Goal: Task Accomplishment & Management: Manage account settings

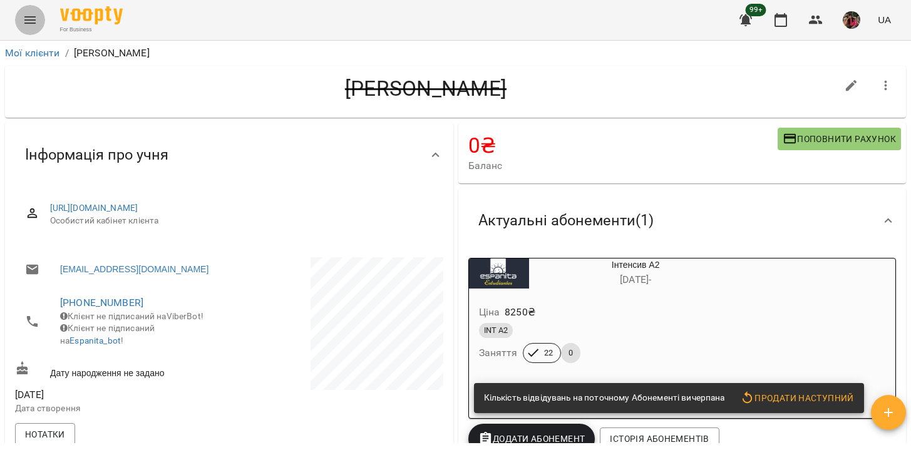
click at [28, 24] on icon "Menu" at bounding box center [30, 20] width 15 height 15
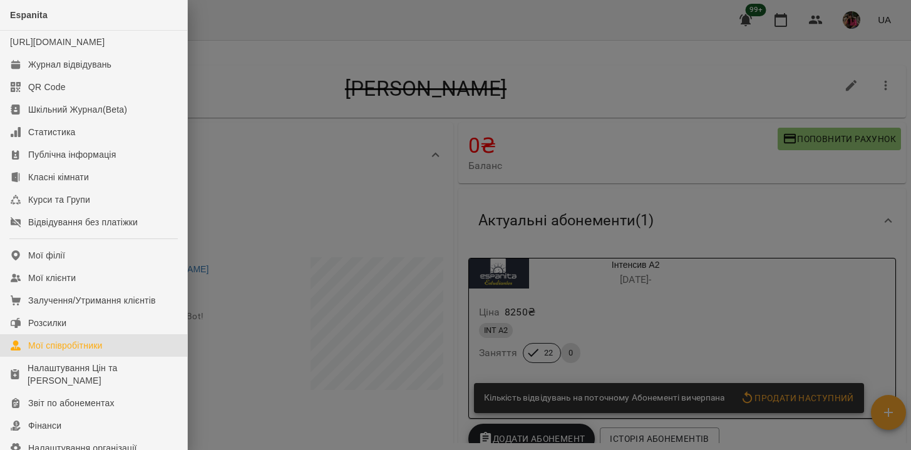
click at [54, 352] on div "Мої співробітники" at bounding box center [65, 345] width 74 height 13
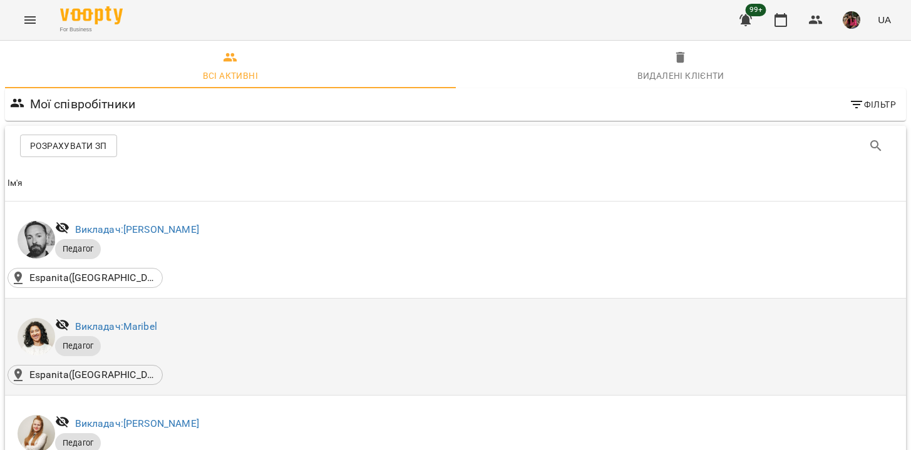
scroll to position [375, 0]
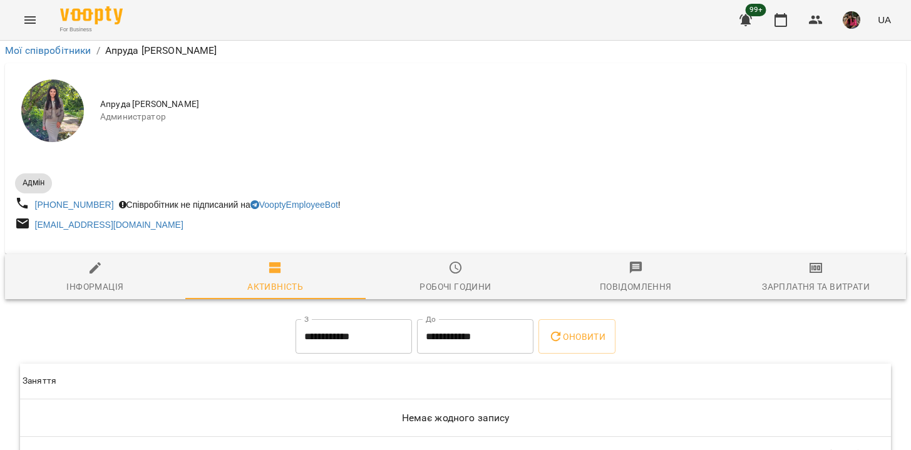
scroll to position [24, 0]
click at [810, 263] on icon "button" at bounding box center [815, 268] width 13 height 10
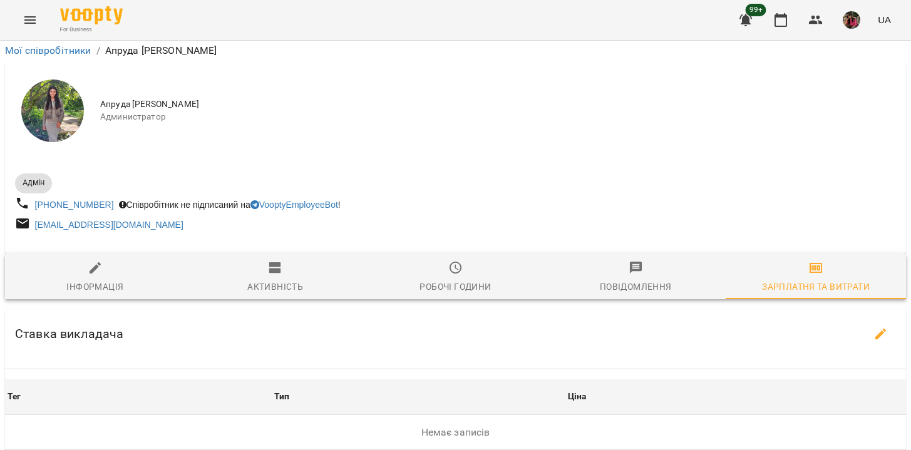
scroll to position [297, 0]
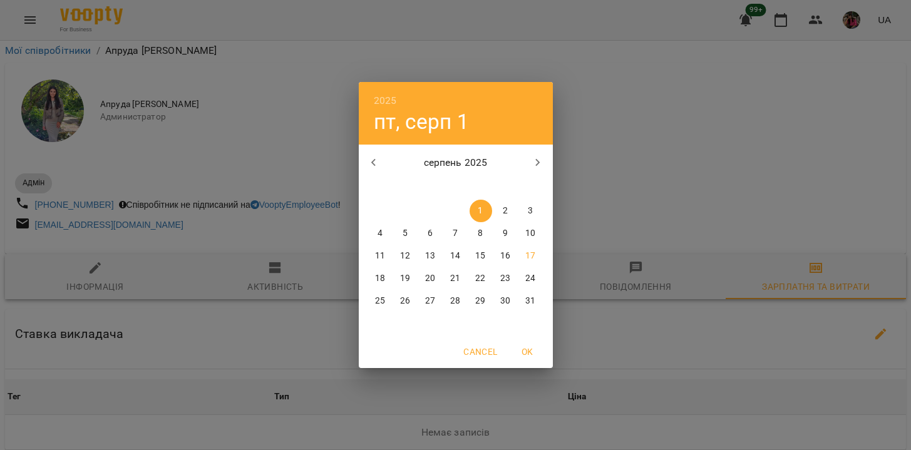
click at [376, 161] on icon "button" at bounding box center [373, 162] width 15 height 15
click at [404, 210] on p "1" at bounding box center [404, 211] width 5 height 13
type input "**********"
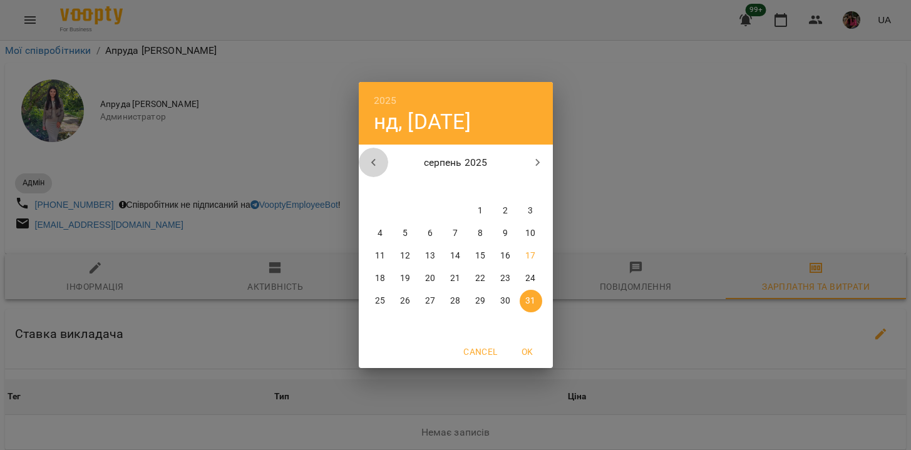
click at [376, 158] on icon "button" at bounding box center [373, 162] width 15 height 15
click at [449, 299] on span "31" at bounding box center [455, 301] width 23 height 13
type input "**********"
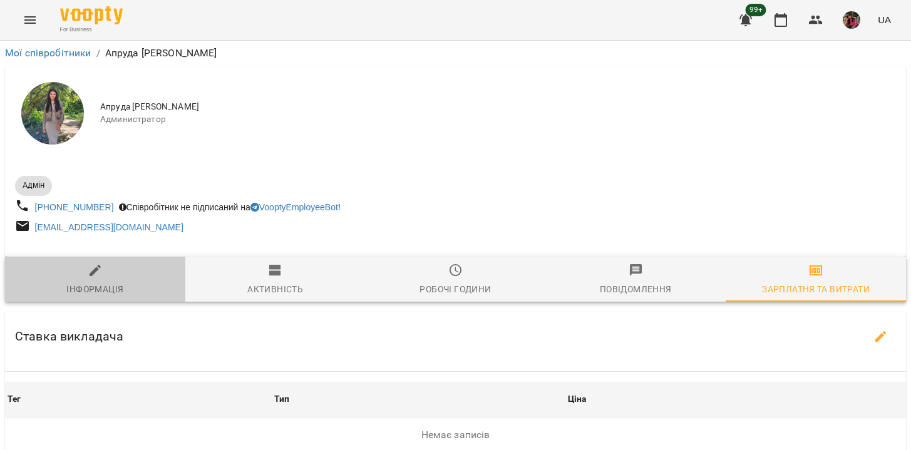
click at [96, 282] on span "Інформація" at bounding box center [95, 280] width 165 height 34
select select "**"
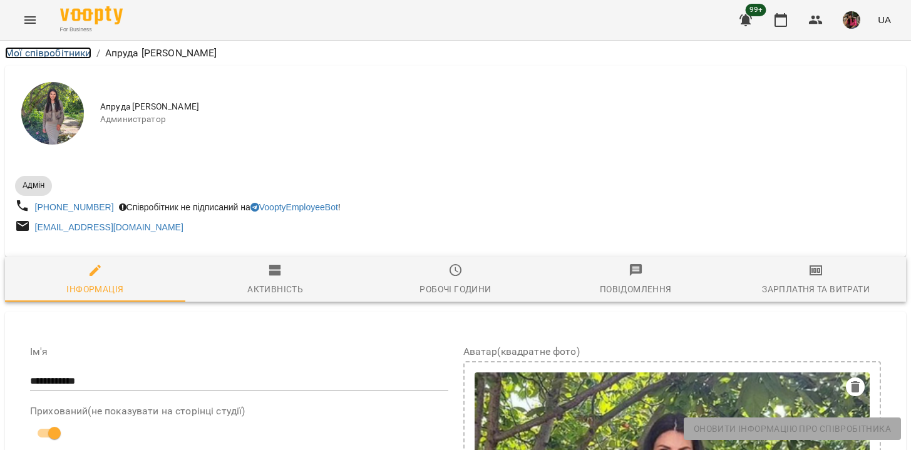
click at [39, 52] on link "Мої співробітники" at bounding box center [48, 53] width 86 height 12
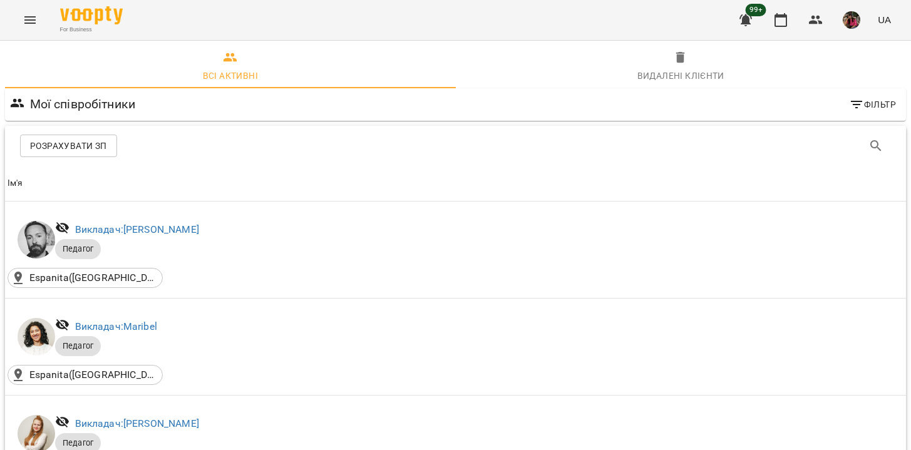
scroll to position [1742, 0]
